Goal: Task Accomplishment & Management: Manage account settings

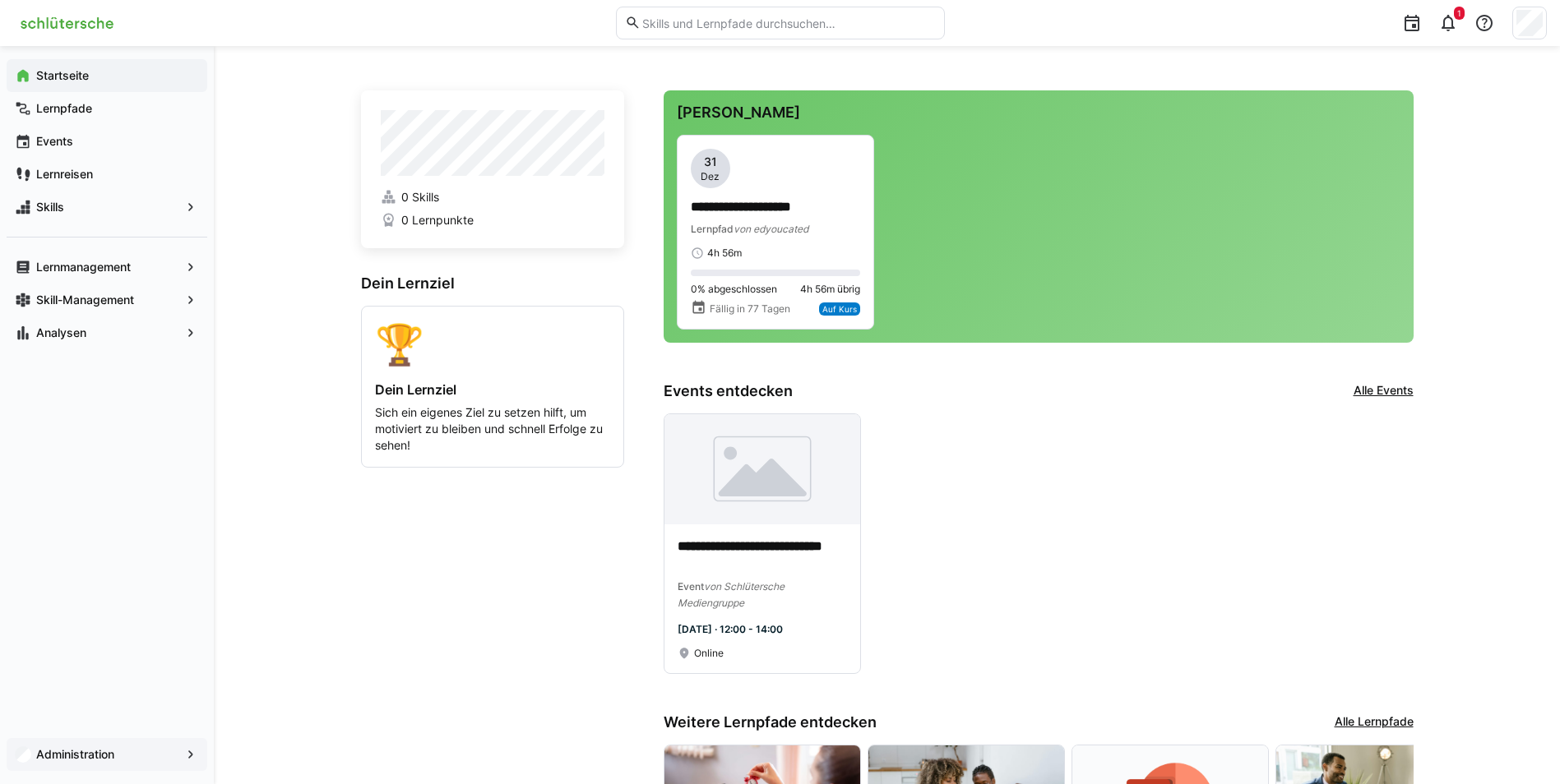
click at [0, 0] on app-navigation-label "Administration" at bounding box center [0, 0] width 0 height 0
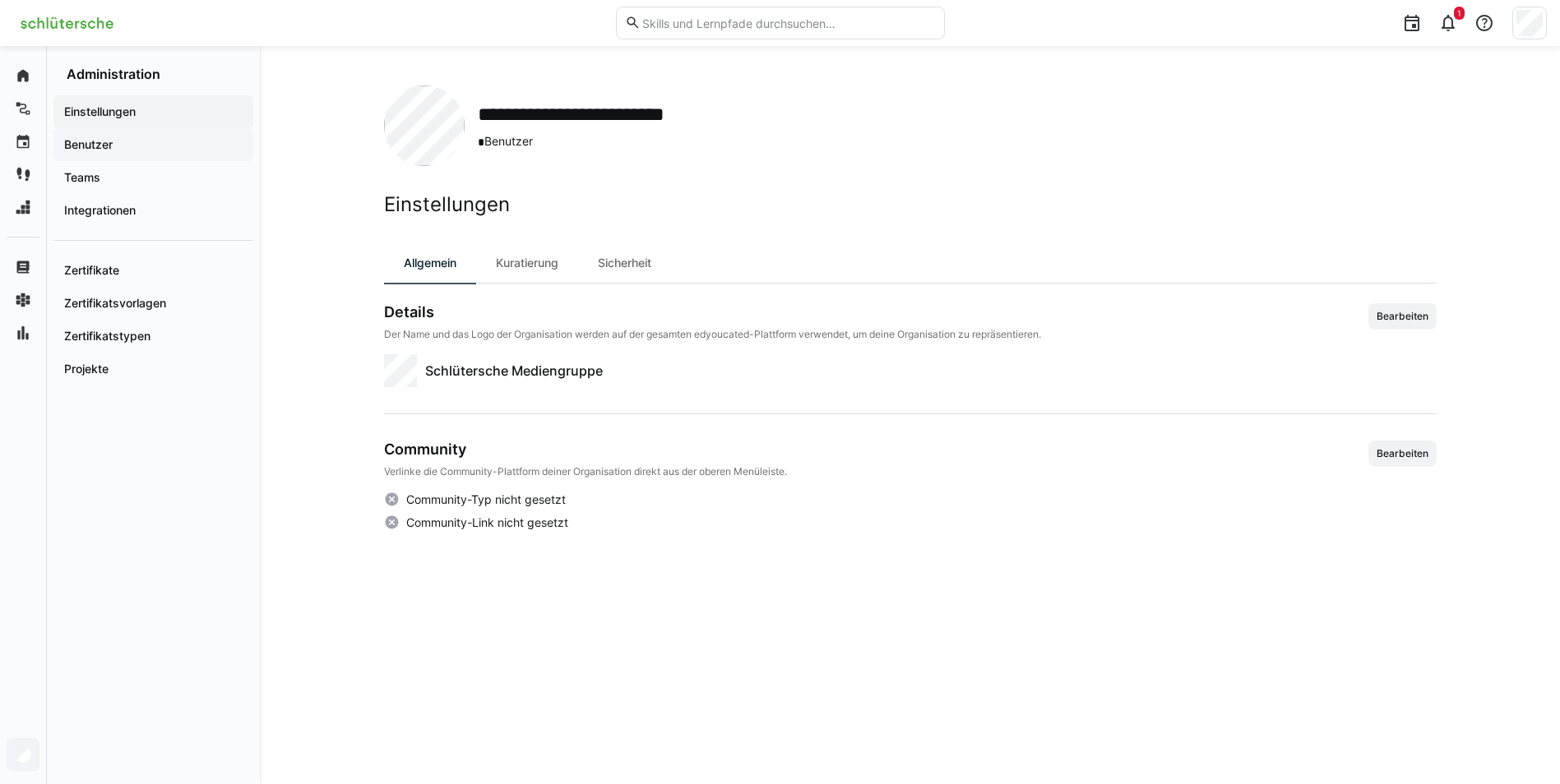
click at [0, 0] on app-navigation-label "Benutzer" at bounding box center [0, 0] width 0 height 0
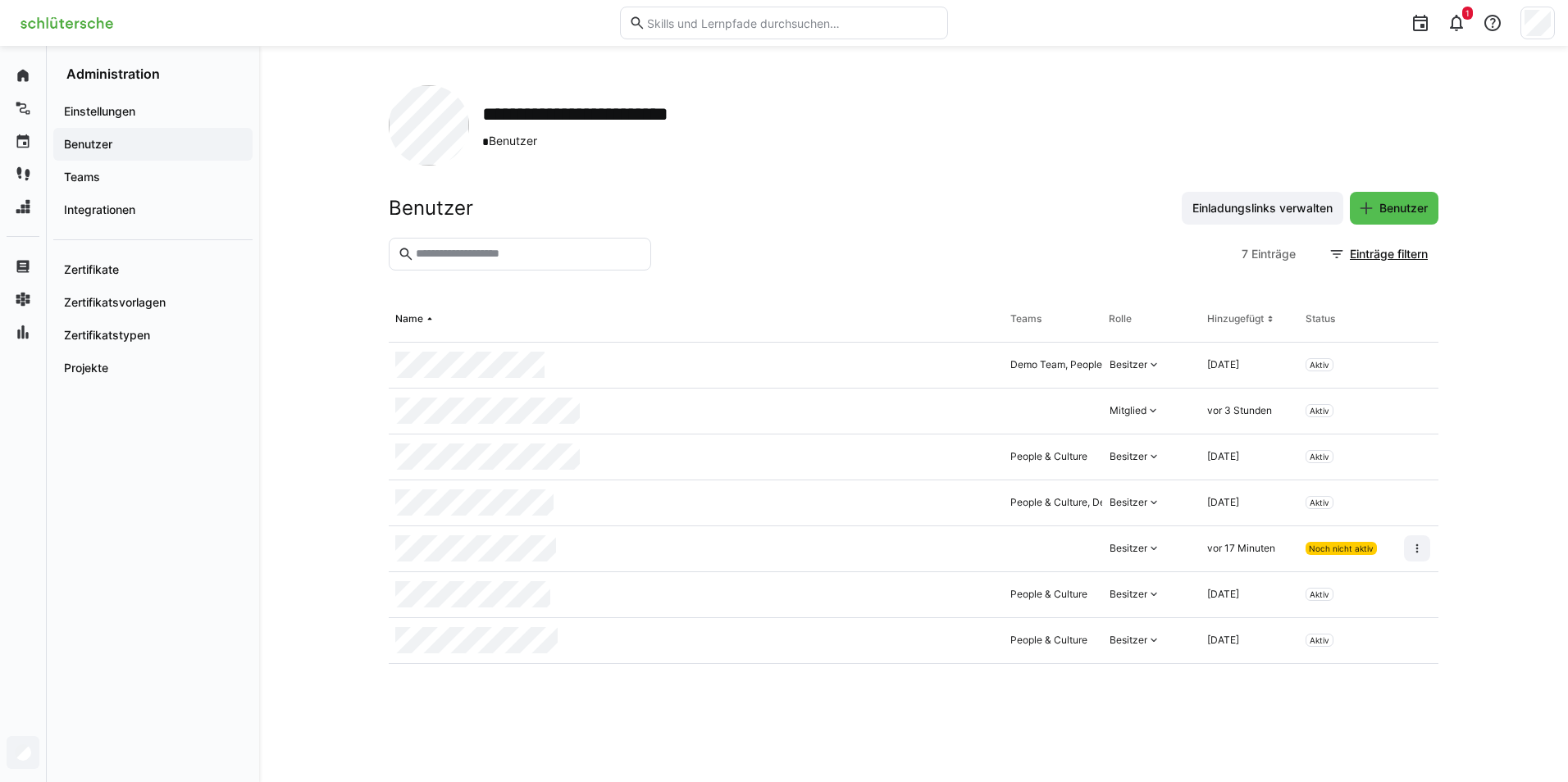
click at [1041, 555] on div at bounding box center [1053, 549] width 99 height 45
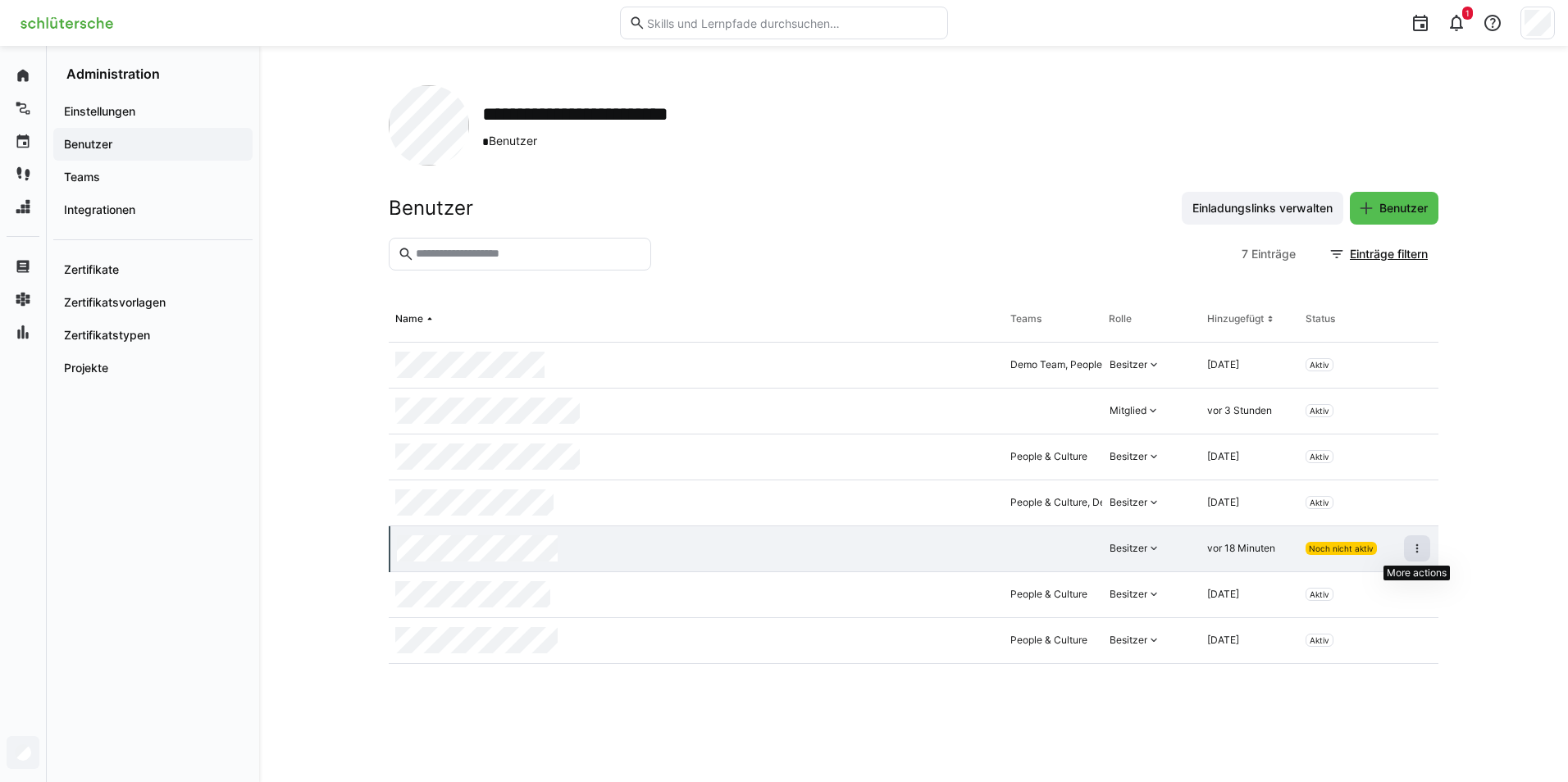
click at [1416, 547] on eds-icon at bounding box center [1416, 548] width 13 height 13
click at [1515, 509] on div "**********" at bounding box center [912, 414] width 1308 height 737
click at [695, 723] on eds-table "Name Teams Rolle Hinzugefügt Status Demo Team, People & Culture Besitzer [DATE]…" at bounding box center [913, 520] width 1050 height 446
